Goal: Task Accomplishment & Management: Use online tool/utility

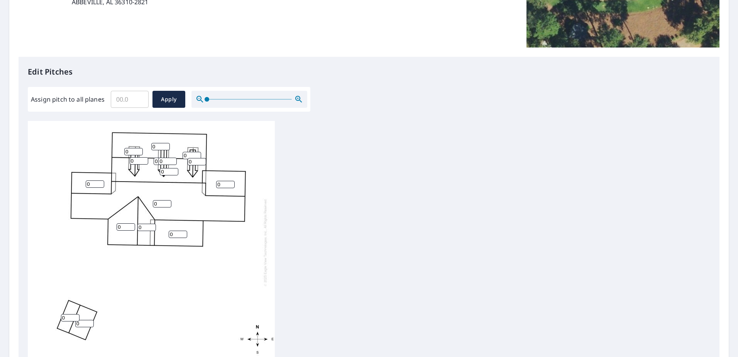
scroll to position [154, 0]
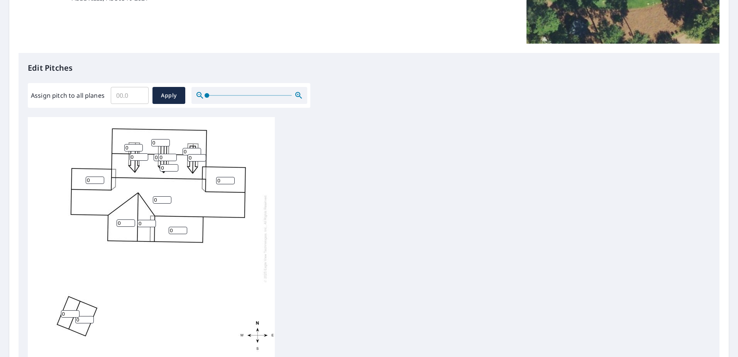
click at [121, 95] on input "Assign pitch to all planes" at bounding box center [130, 96] width 38 height 22
type input "8"
click at [187, 116] on div "Edit Pitches Assign pitch to all planes 8 ​ Apply 0 0 0 0 0 0 0 0 0 0 0 0 0 0 0…" at bounding box center [369, 211] width 701 height 316
click at [166, 99] on span "Apply" at bounding box center [169, 96] width 20 height 10
type input "8"
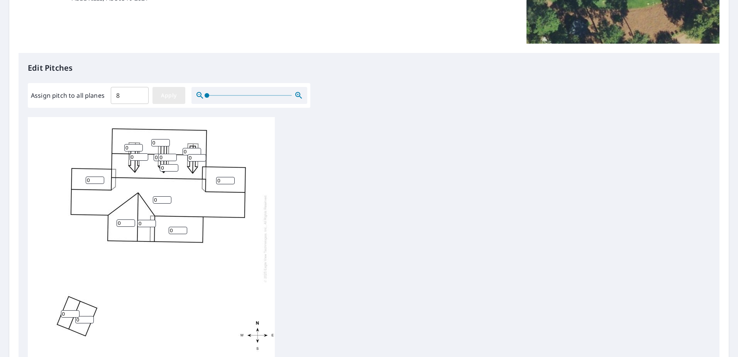
type input "8"
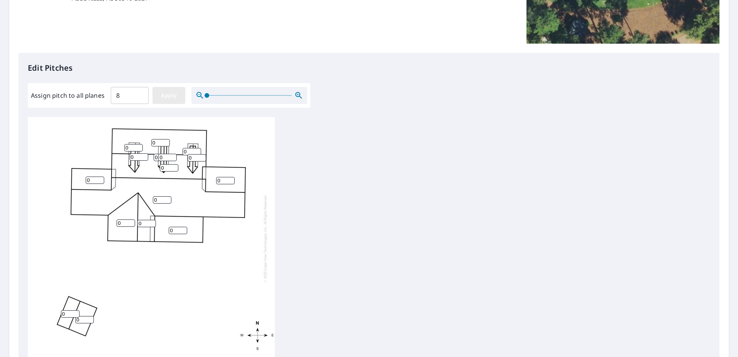
type input "8"
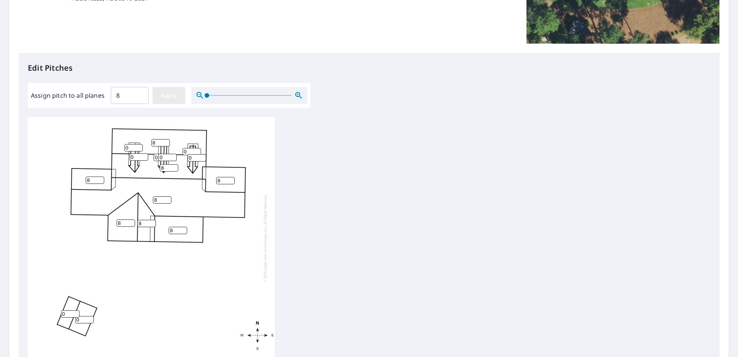
type input "8"
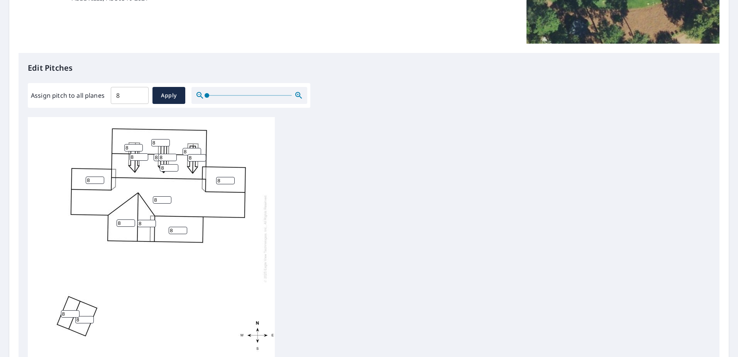
scroll to position [8, 0]
click at [185, 224] on input "7" at bounding box center [178, 227] width 19 height 7
click at [185, 224] on input "6" at bounding box center [178, 227] width 19 height 7
click at [185, 224] on input "5" at bounding box center [178, 227] width 19 height 7
click at [185, 224] on input "4" at bounding box center [178, 227] width 19 height 7
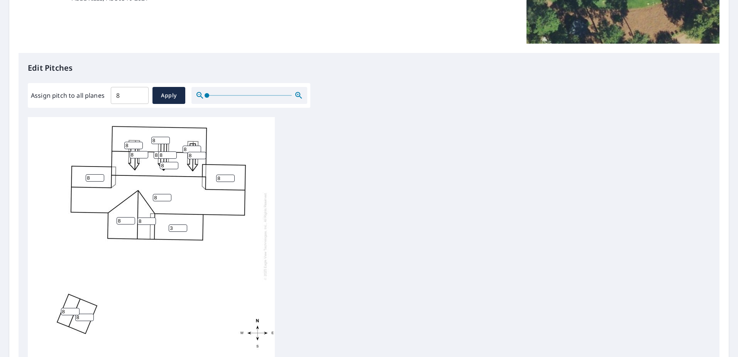
click at [185, 224] on input "3" at bounding box center [178, 227] width 19 height 7
click at [185, 224] on input "2" at bounding box center [178, 227] width 19 height 7
type input "1"
click at [185, 224] on input "1" at bounding box center [178, 227] width 19 height 7
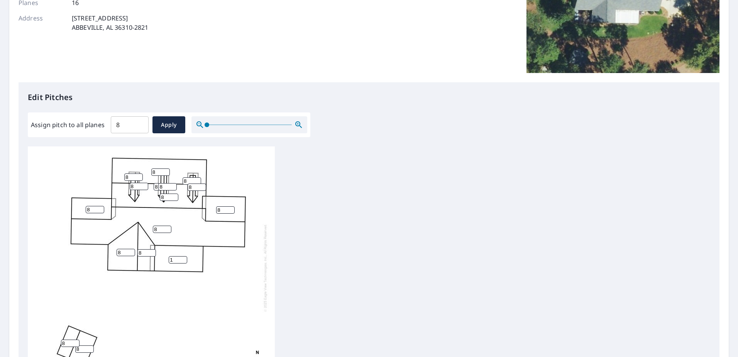
scroll to position [154, 0]
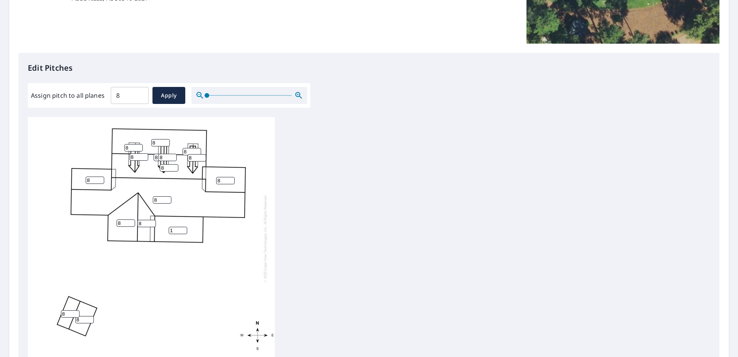
click at [299, 96] on icon "button" at bounding box center [298, 95] width 7 height 7
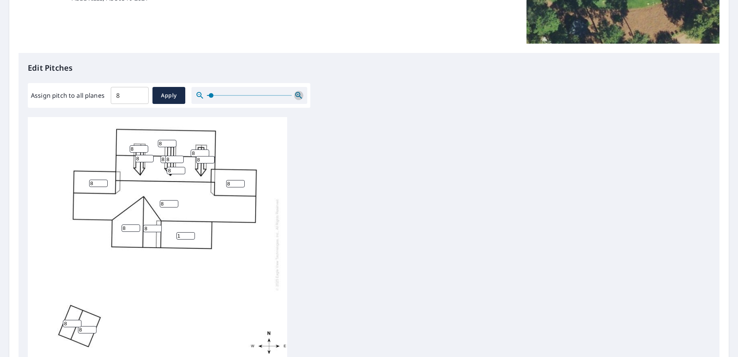
click at [299, 96] on icon "button" at bounding box center [298, 95] width 7 height 7
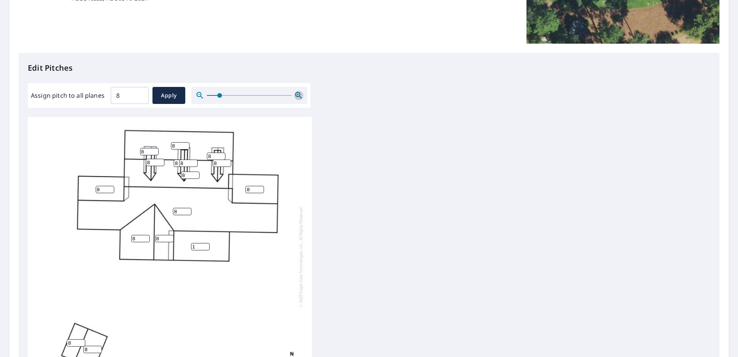
click at [299, 96] on icon "button" at bounding box center [298, 95] width 7 height 7
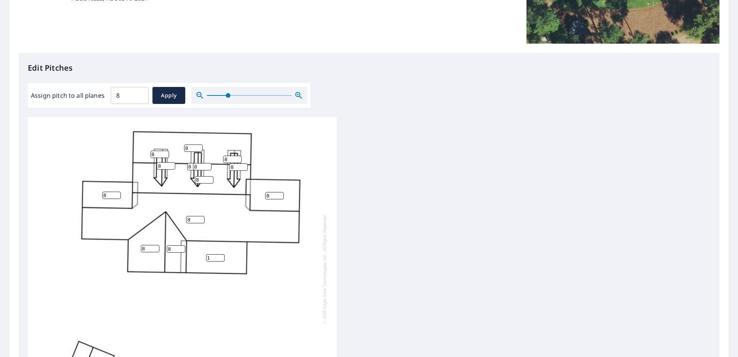
click at [299, 96] on icon "button" at bounding box center [298, 95] width 7 height 7
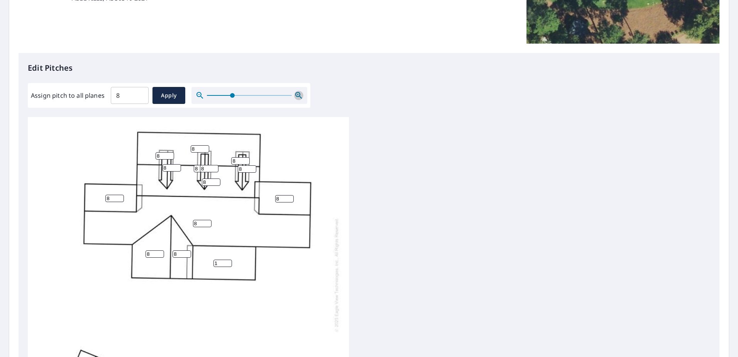
click at [299, 96] on icon "button" at bounding box center [298, 95] width 7 height 7
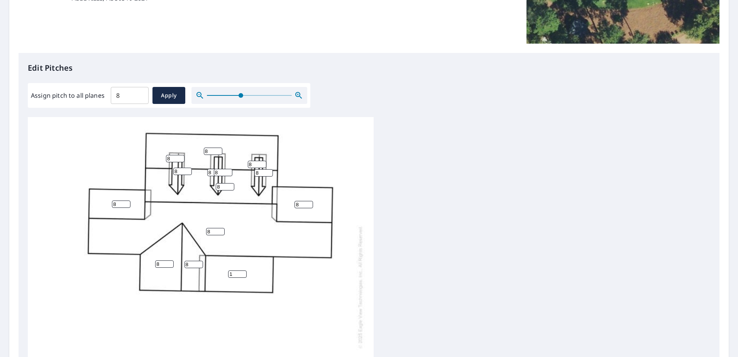
click at [299, 96] on icon "button" at bounding box center [298, 95] width 7 height 7
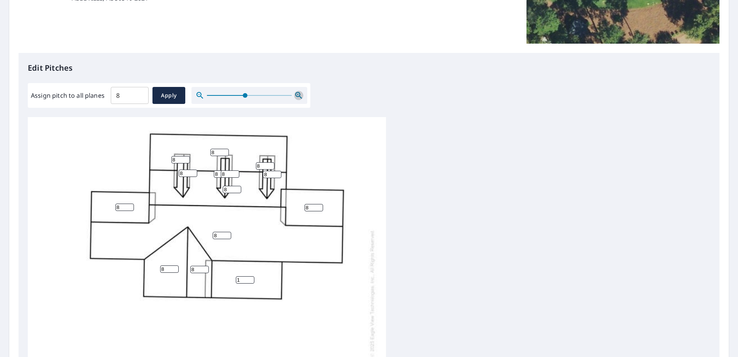
click at [299, 96] on icon "button" at bounding box center [298, 95] width 7 height 7
click at [299, 97] on icon "button" at bounding box center [298, 95] width 7 height 7
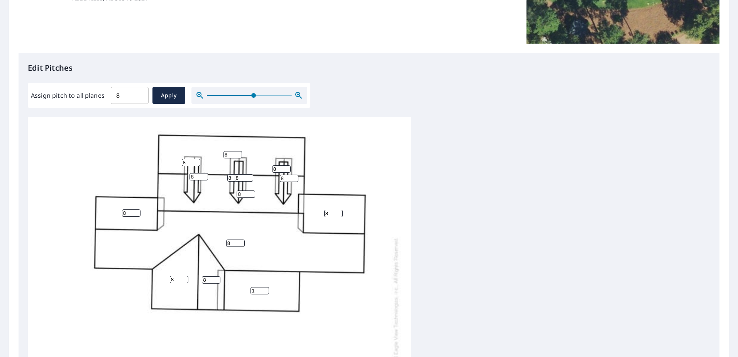
click at [299, 97] on icon "button" at bounding box center [298, 95] width 7 height 7
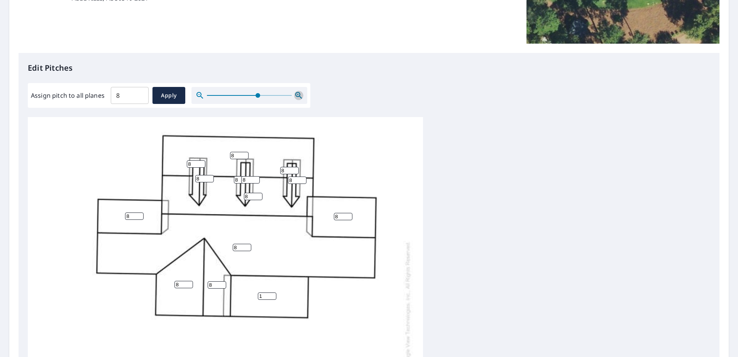
click at [299, 97] on icon "button" at bounding box center [298, 95] width 7 height 7
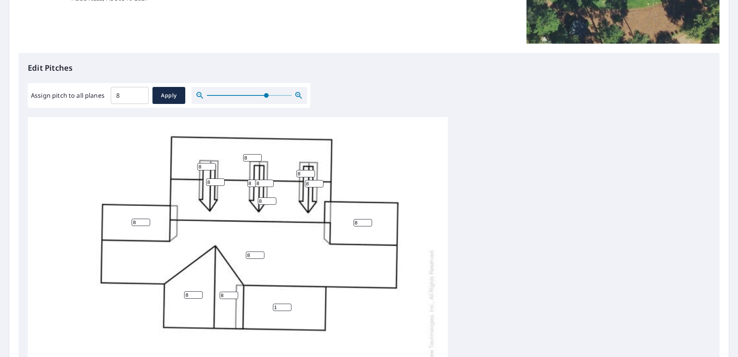
click at [299, 97] on icon "button" at bounding box center [298, 95] width 7 height 7
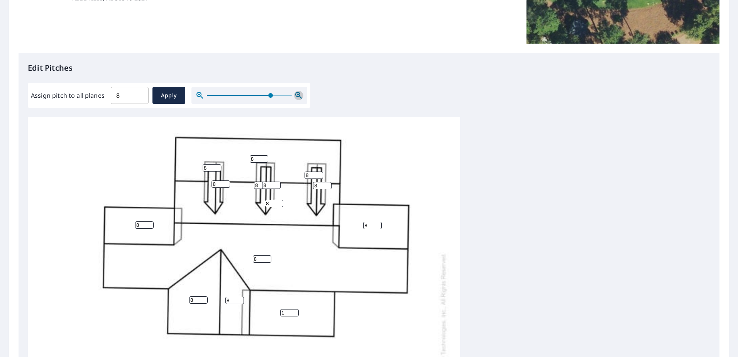
click at [299, 97] on icon "button" at bounding box center [298, 95] width 9 height 9
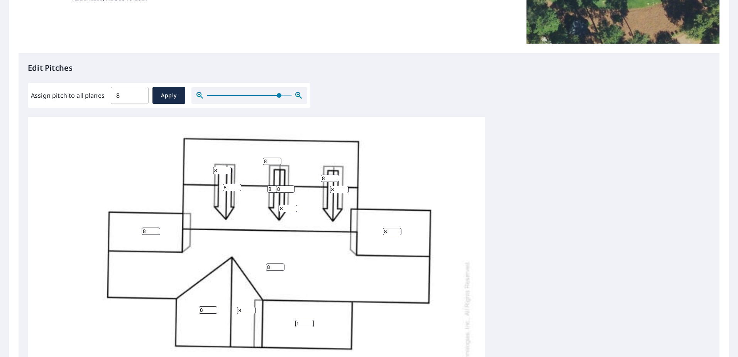
click at [299, 97] on icon "button" at bounding box center [298, 95] width 9 height 9
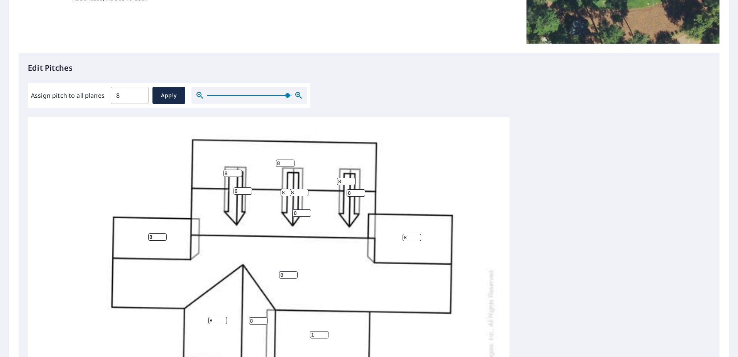
click at [284, 162] on input "8" at bounding box center [285, 163] width 19 height 7
click at [290, 165] on input "7" at bounding box center [285, 163] width 19 height 7
click at [290, 165] on input "6" at bounding box center [285, 163] width 19 height 7
click at [290, 165] on input "5" at bounding box center [285, 163] width 19 height 7
type input "4"
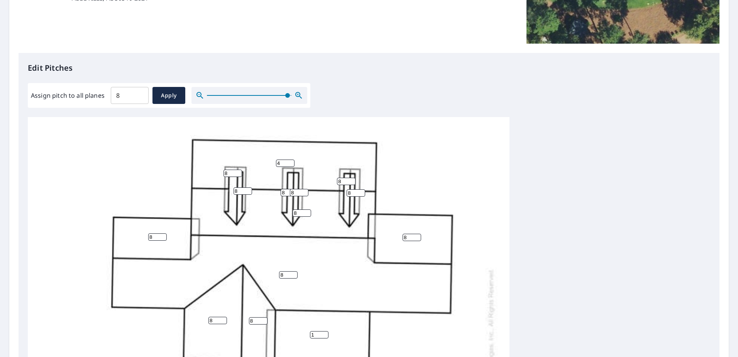
click at [290, 165] on input "4" at bounding box center [285, 163] width 19 height 7
click at [318, 161] on div "8 4 8 1 8 8 8 8 8 8 8 8 8 8 8 8" at bounding box center [269, 353] width 482 height 473
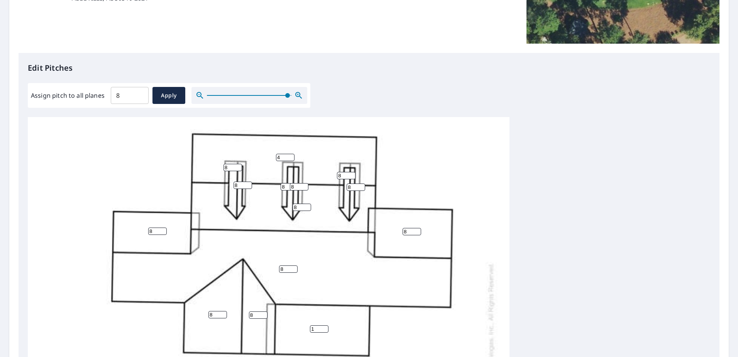
scroll to position [0, 0]
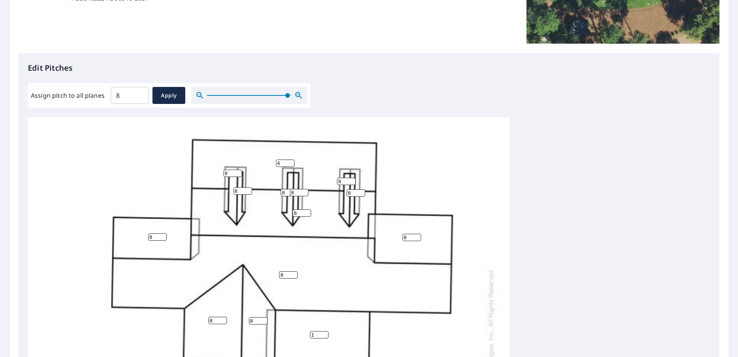
click at [238, 171] on input "9" at bounding box center [233, 173] width 19 height 7
click at [238, 171] on input "10" at bounding box center [233, 173] width 19 height 7
type input "11"
click at [238, 171] on input "11" at bounding box center [233, 173] width 19 height 7
click at [248, 190] on input "9" at bounding box center [243, 190] width 19 height 7
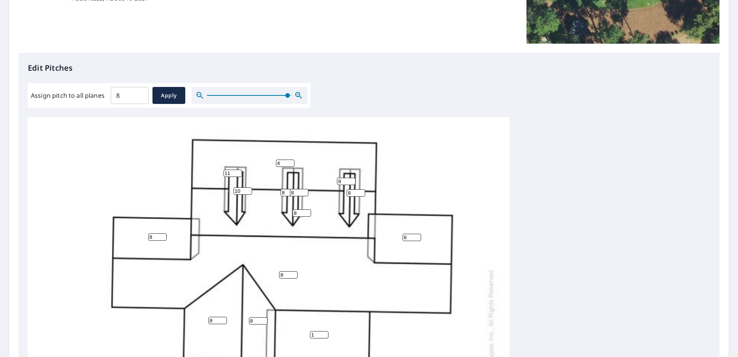
click at [248, 190] on input "10" at bounding box center [243, 190] width 19 height 7
type input "11"
click at [248, 190] on input "11" at bounding box center [243, 190] width 19 height 7
click at [305, 191] on input "9" at bounding box center [299, 192] width 19 height 7
click at [305, 191] on input "10" at bounding box center [299, 192] width 19 height 7
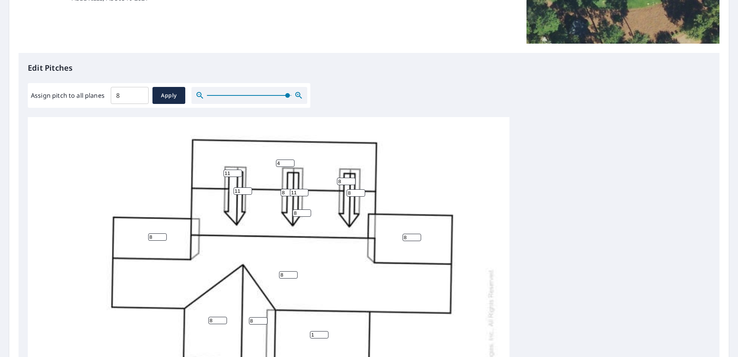
type input "11"
click at [305, 191] on input "11" at bounding box center [299, 192] width 19 height 7
click at [285, 192] on input "8" at bounding box center [290, 192] width 19 height 7
type input "11"
click at [362, 192] on input "9" at bounding box center [356, 192] width 19 height 7
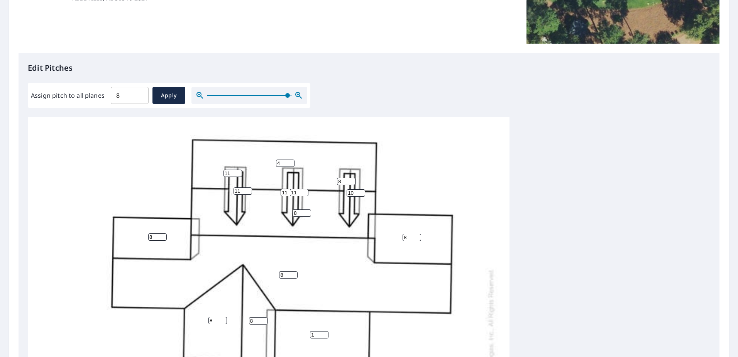
click at [362, 192] on input "10" at bounding box center [356, 192] width 19 height 7
type input "11"
click at [362, 192] on input "11" at bounding box center [356, 192] width 19 height 7
click at [351, 180] on input "9" at bounding box center [346, 181] width 19 height 7
click at [351, 180] on input "10" at bounding box center [346, 181] width 19 height 7
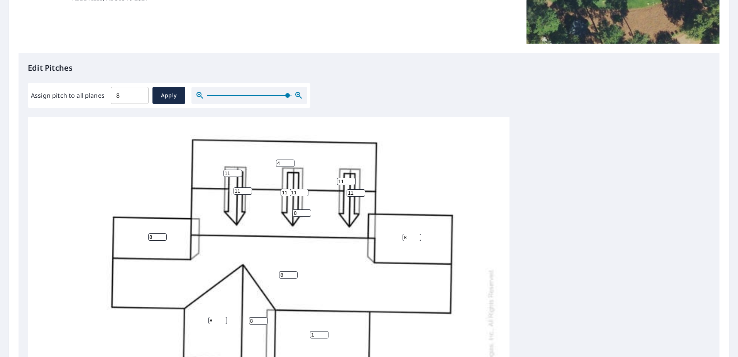
type input "11"
click at [351, 180] on input "11" at bounding box center [346, 181] width 19 height 7
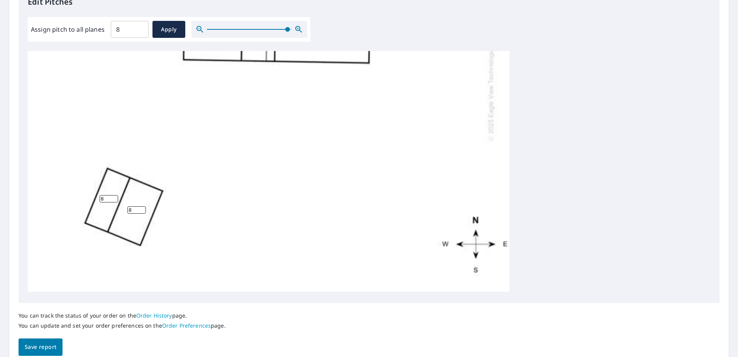
scroll to position [255, 0]
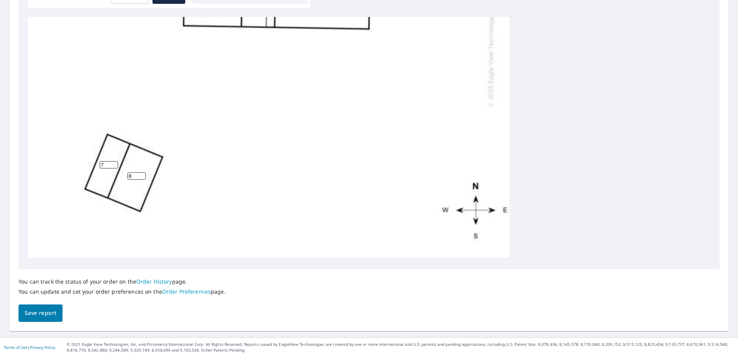
click at [114, 161] on input "7" at bounding box center [109, 164] width 19 height 7
click at [114, 161] on input "6" at bounding box center [109, 164] width 19 height 7
click at [114, 161] on input "5" at bounding box center [109, 164] width 19 height 7
click at [114, 161] on input "4" at bounding box center [109, 164] width 19 height 7
click at [114, 161] on input "3" at bounding box center [109, 164] width 19 height 7
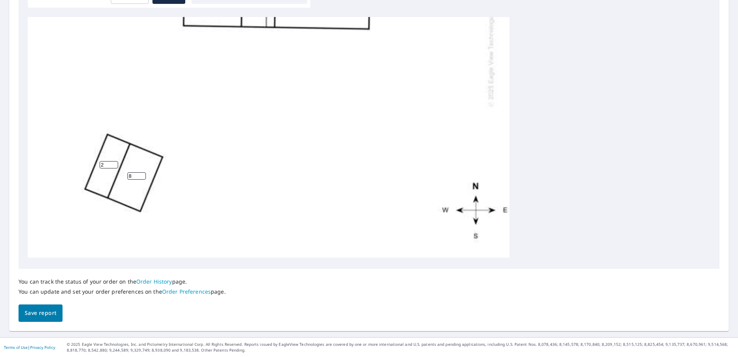
type input "2"
click at [114, 161] on input "2" at bounding box center [109, 164] width 19 height 7
click at [143, 172] on input "7" at bounding box center [136, 175] width 19 height 7
click at [143, 172] on input "6" at bounding box center [136, 175] width 19 height 7
click at [143, 172] on input "5" at bounding box center [136, 175] width 19 height 7
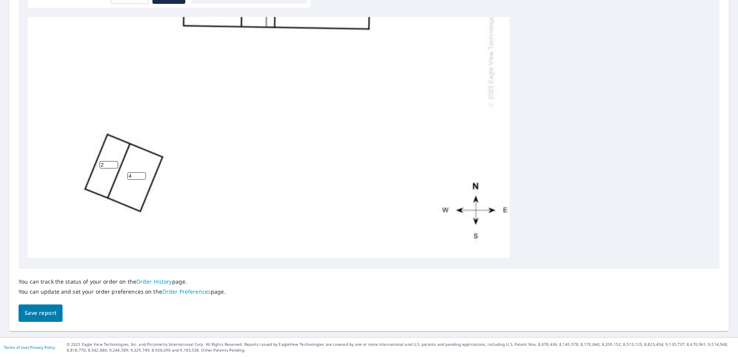
click at [143, 172] on input "4" at bounding box center [136, 175] width 19 height 7
click at [143, 172] on input "3" at bounding box center [136, 175] width 19 height 7
type input "2"
click at [143, 172] on input "2" at bounding box center [136, 175] width 19 height 7
click at [47, 317] on span "Save report" at bounding box center [41, 313] width 32 height 10
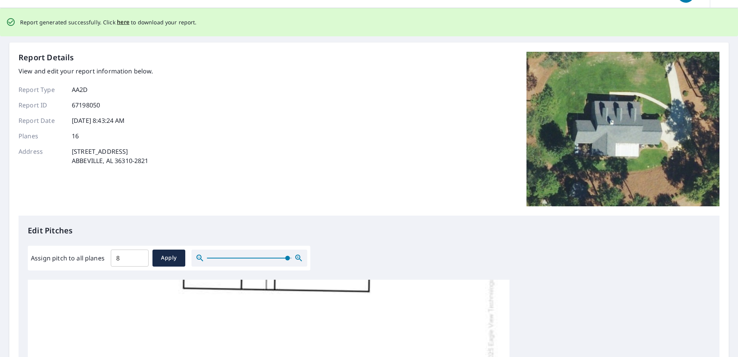
scroll to position [0, 0]
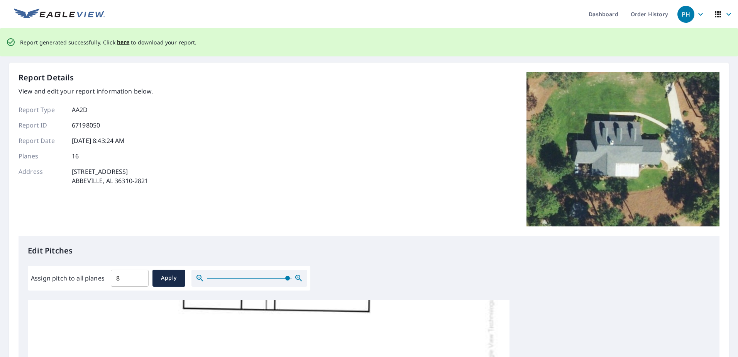
drag, startPoint x: 122, startPoint y: 44, endPoint x: 134, endPoint y: 45, distance: 11.6
click at [122, 44] on span "here" at bounding box center [123, 42] width 13 height 10
